Goal: Task Accomplishment & Management: Complete application form

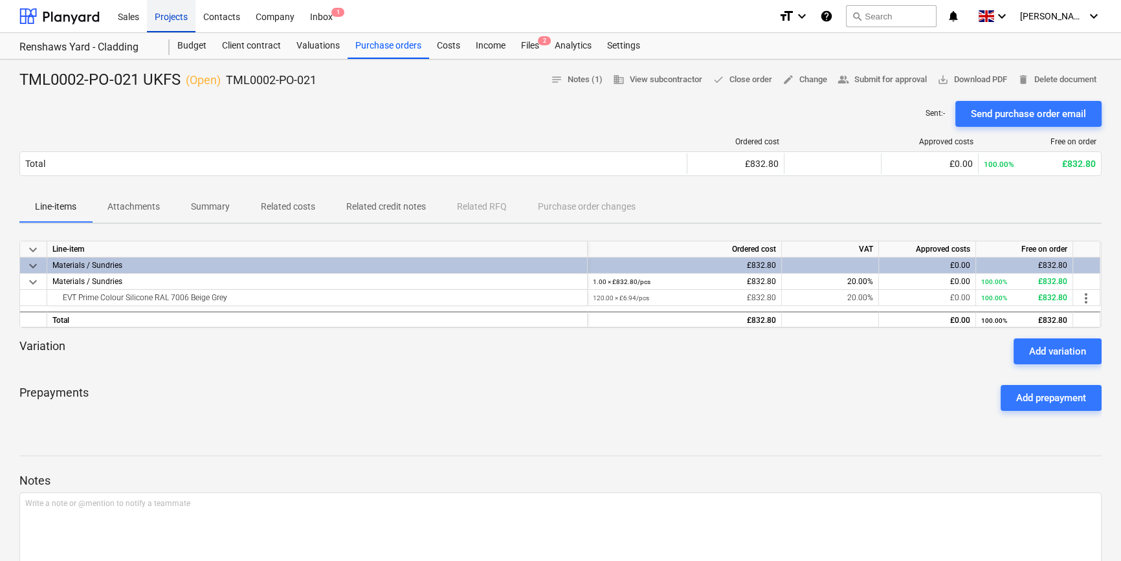
click at [165, 17] on div "Projects" at bounding box center [171, 15] width 49 height 33
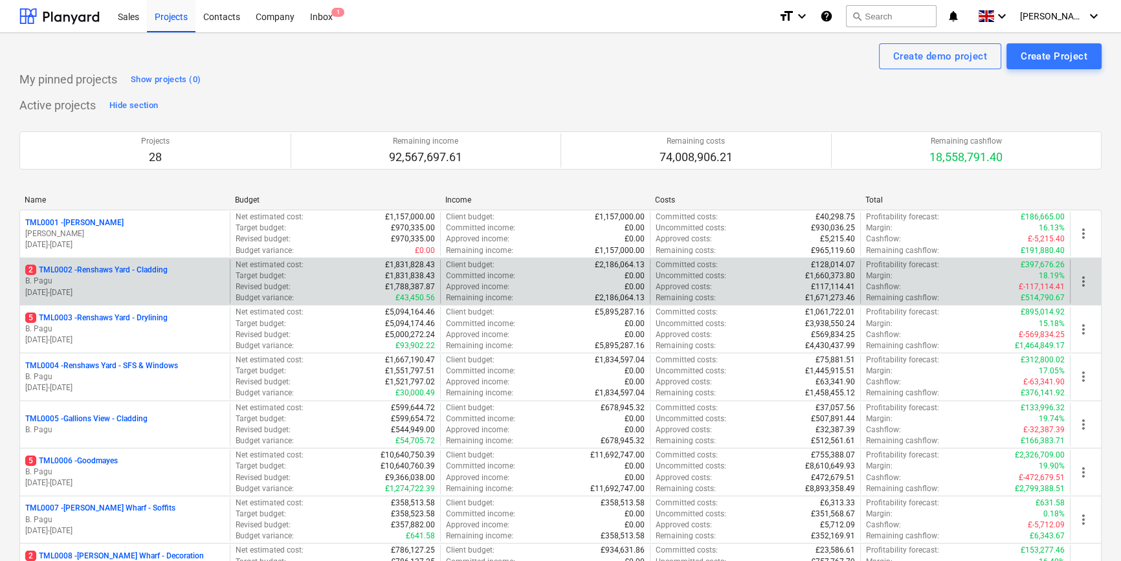
click at [141, 273] on p "2 TML0002 - Renshaws Yard - Cladding" at bounding box center [96, 270] width 142 height 11
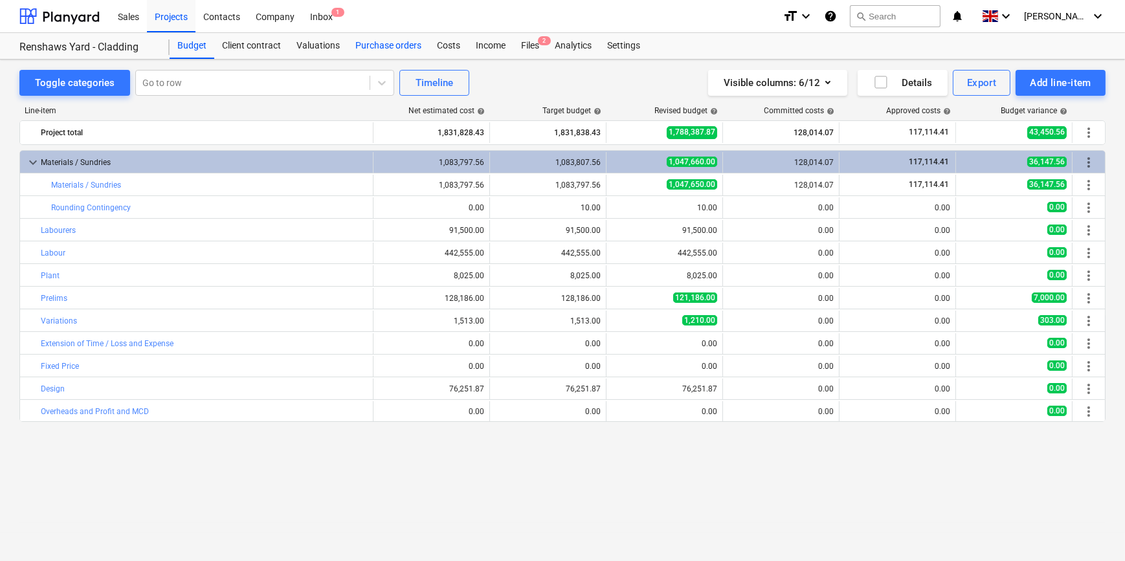
click at [381, 45] on div "Purchase orders" at bounding box center [389, 46] width 82 height 26
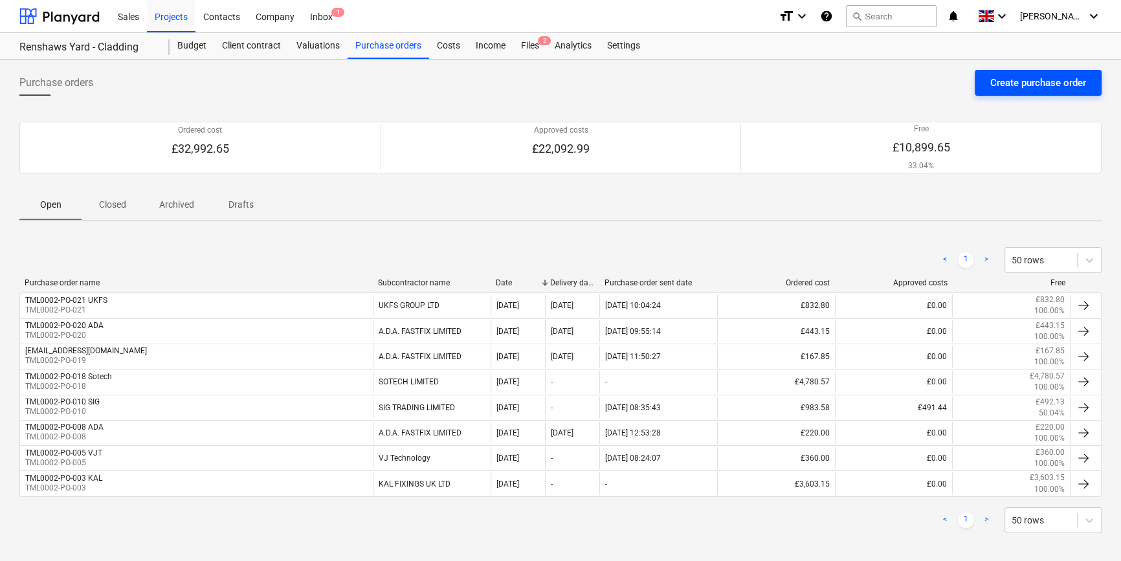
click at [1034, 85] on div "Create purchase order" at bounding box center [1038, 82] width 96 height 17
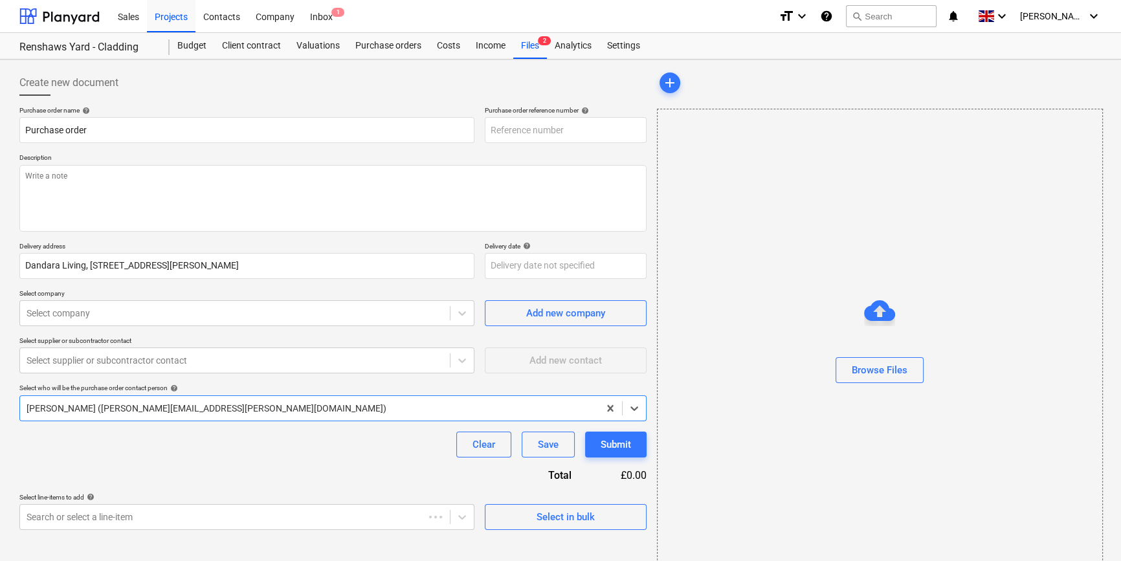
type textarea "x"
type input "TML0002-PO-022"
drag, startPoint x: 562, startPoint y: 128, endPoint x: 491, endPoint y: 131, distance: 71.9
click at [491, 131] on input "TML0002-PO-022" at bounding box center [566, 130] width 162 height 26
type textarea "x"
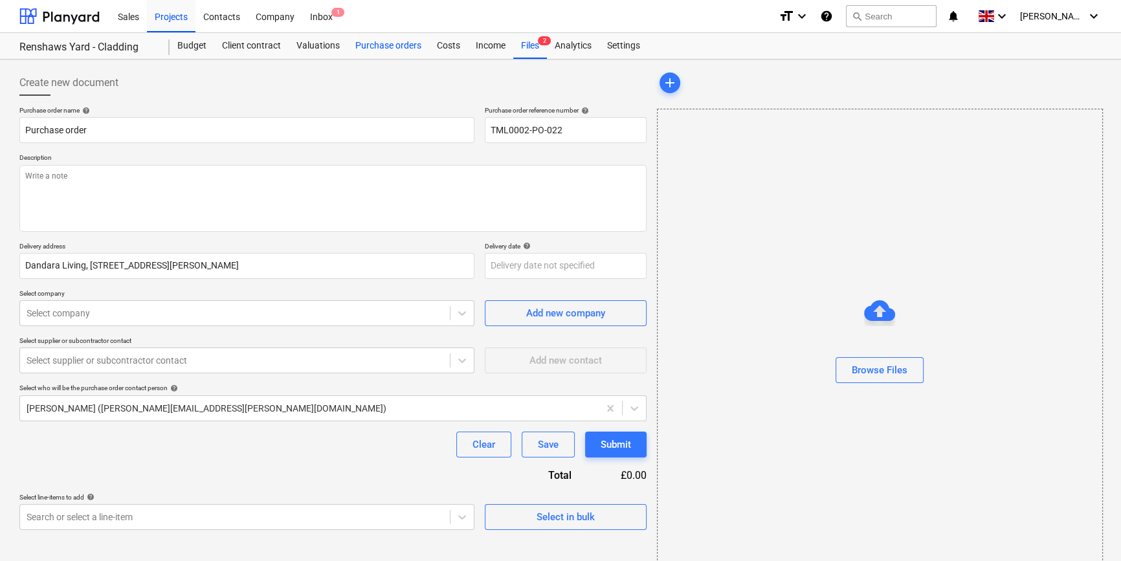
click at [375, 46] on div "Purchase orders" at bounding box center [389, 46] width 82 height 26
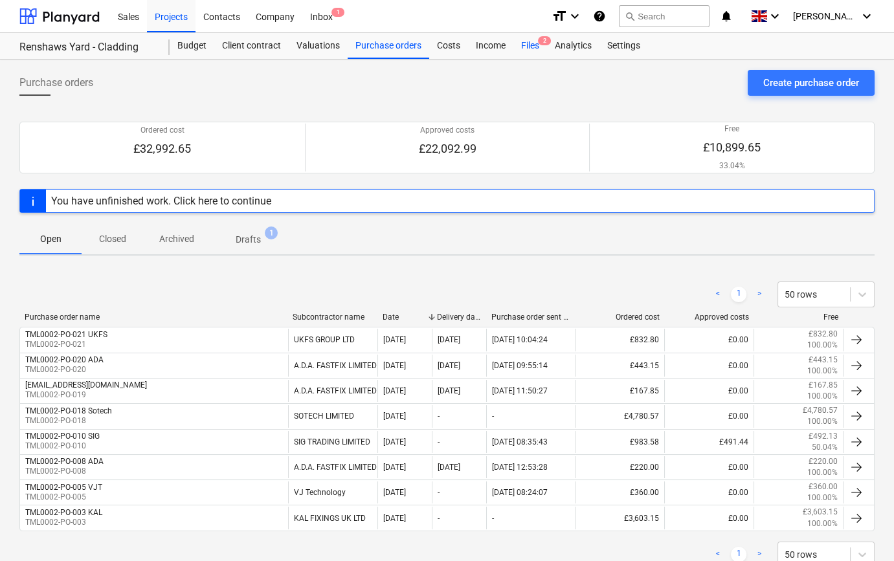
click at [528, 46] on div "Files 2" at bounding box center [530, 46] width 34 height 26
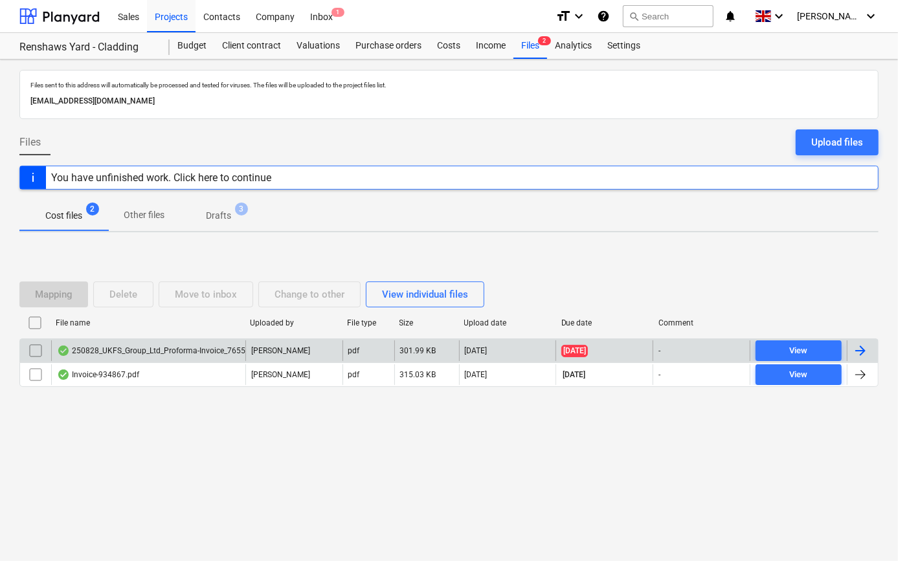
click at [861, 351] on div at bounding box center [860, 351] width 16 height 16
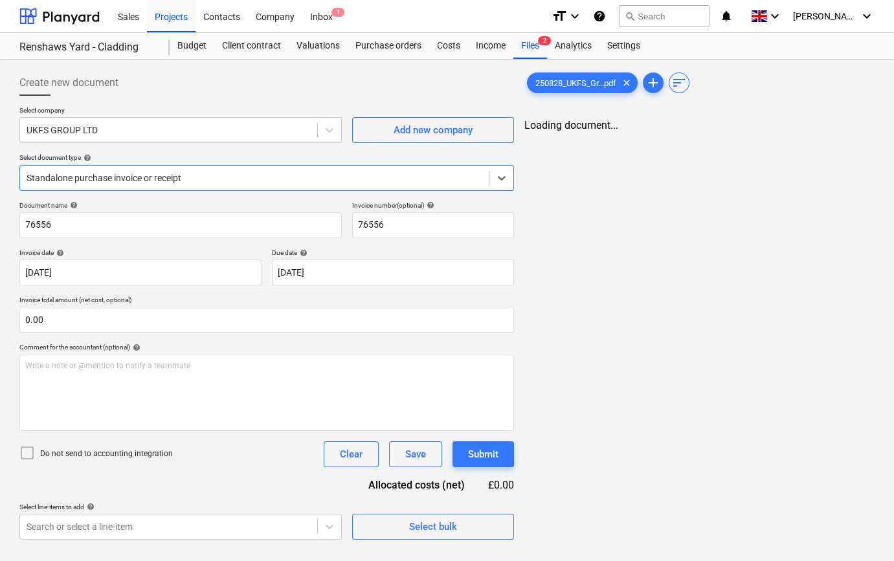
type input "76556"
type input "[DATE]"
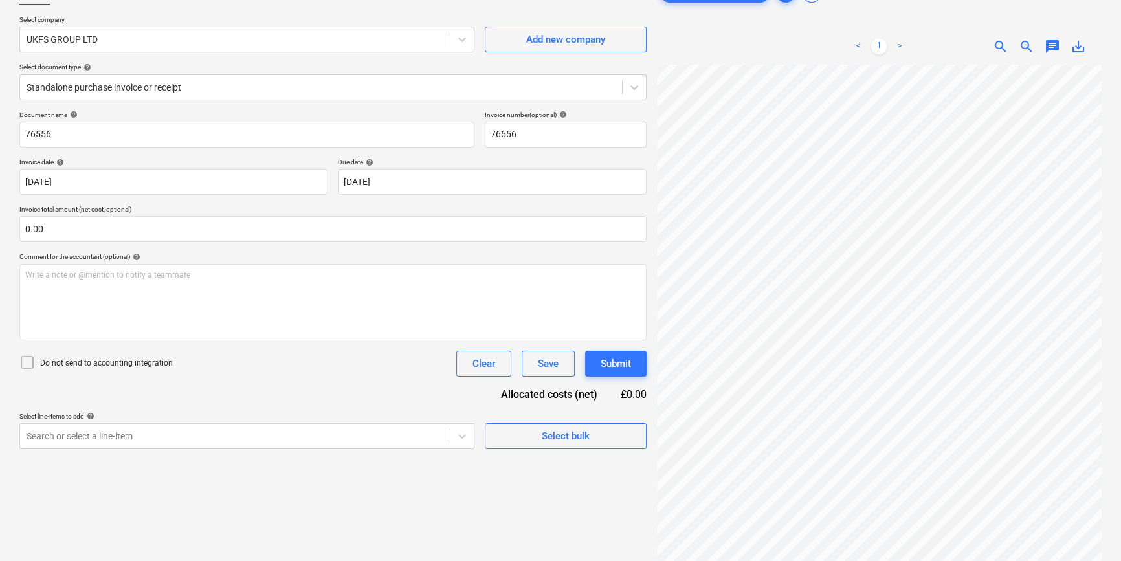
scroll to position [71, 0]
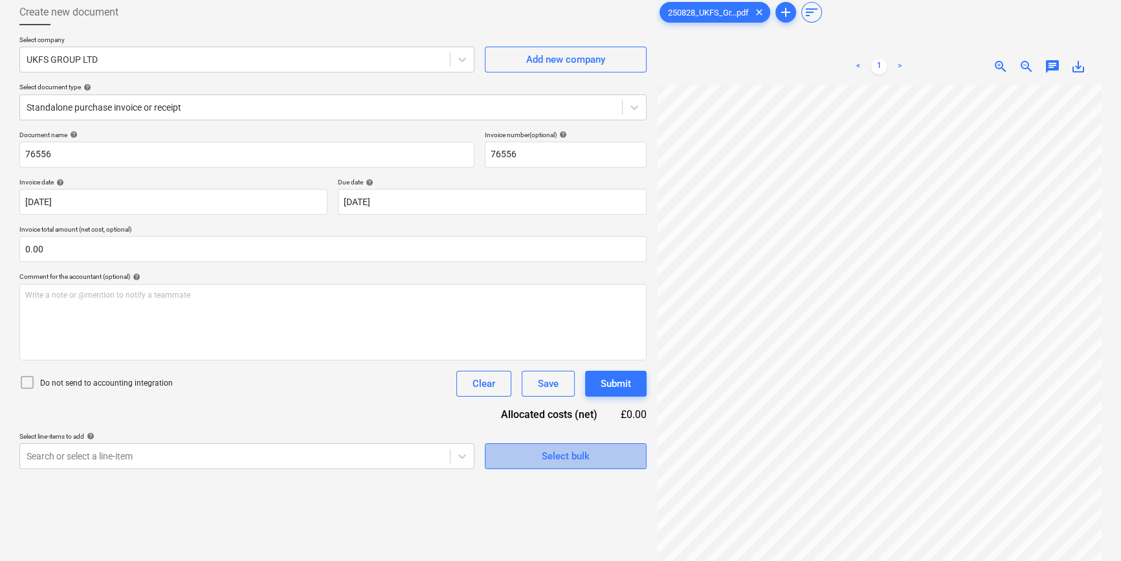
click at [544, 452] on div "Select bulk" at bounding box center [566, 456] width 48 height 17
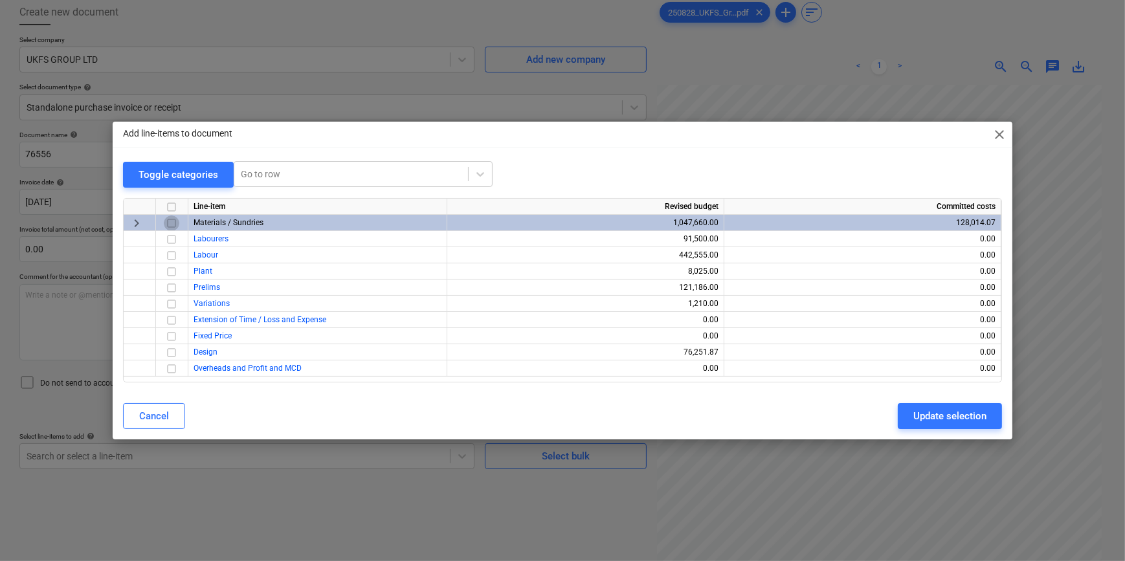
click at [170, 225] on input "checkbox" at bounding box center [172, 224] width 16 height 16
click at [913, 416] on div "Update selection" at bounding box center [949, 416] width 73 height 17
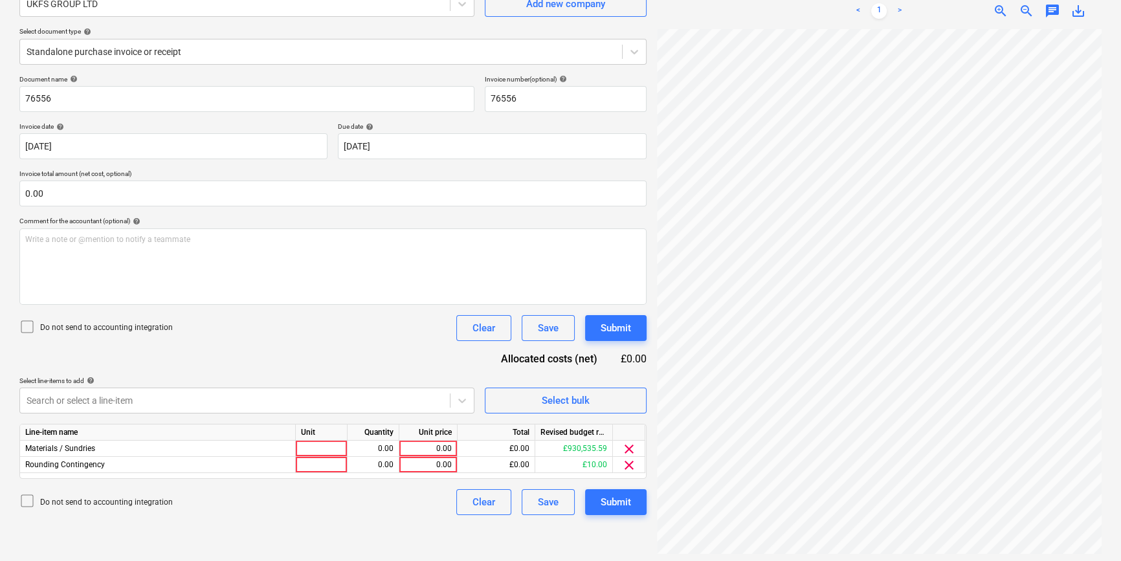
scroll to position [129, 0]
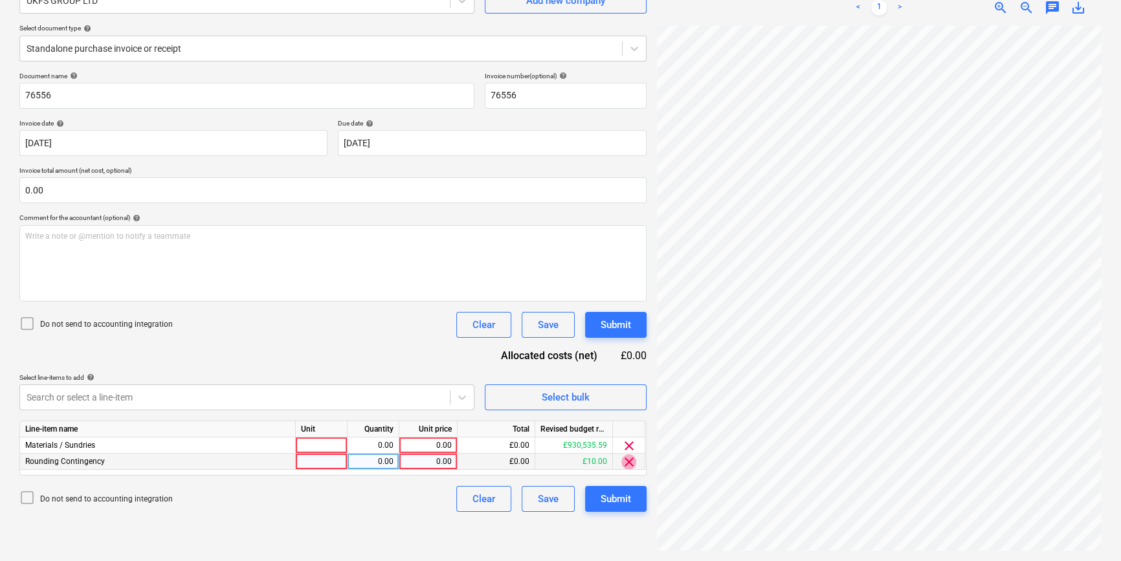
click at [629, 463] on span "clear" at bounding box center [629, 462] width 16 height 16
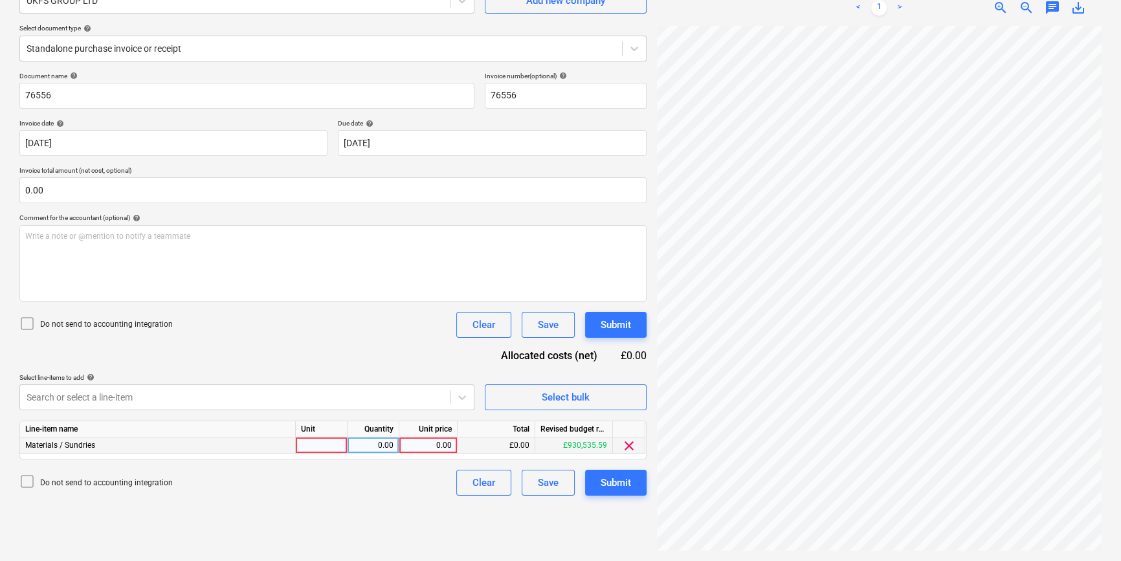
click at [317, 441] on div at bounding box center [322, 446] width 52 height 16
type input "pcs"
click at [427, 446] on div "0.00" at bounding box center [428, 446] width 47 height 16
type input "832.8"
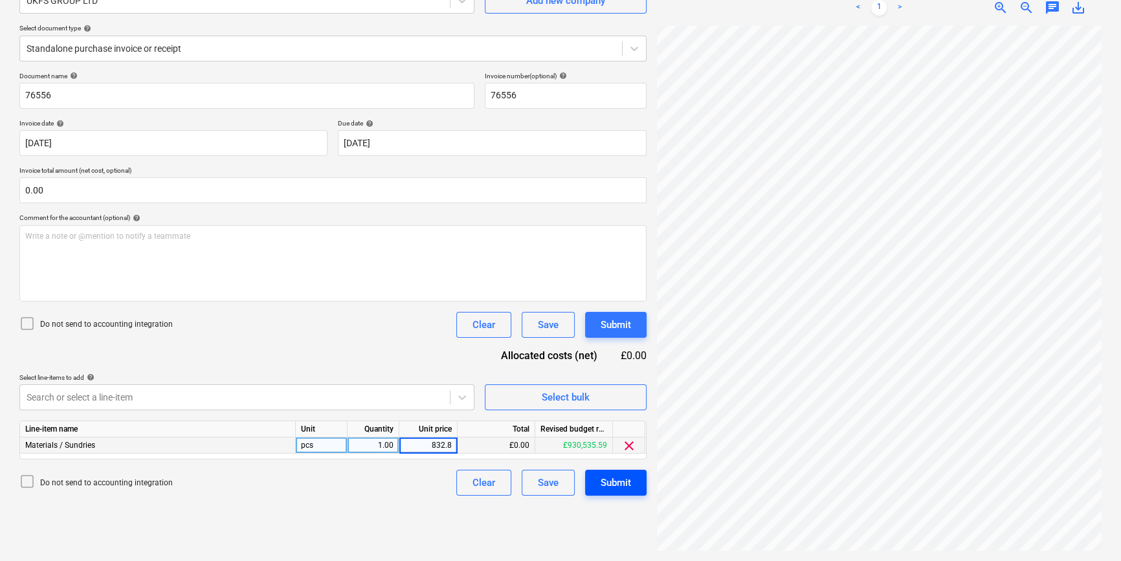
click at [614, 478] on div "Submit" at bounding box center [616, 482] width 30 height 17
